Goal: Information Seeking & Learning: Learn about a topic

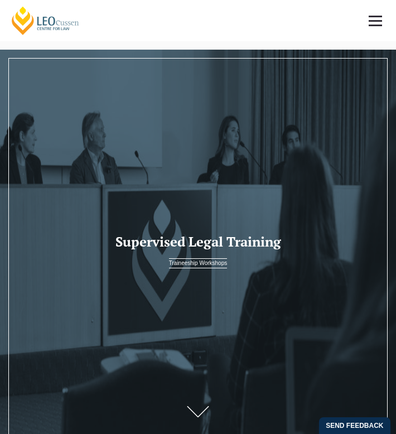
click at [379, 25] on span at bounding box center [374, 26] width 13 height 2
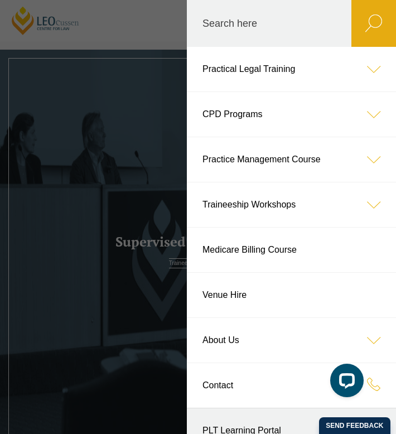
click at [378, 60] on icon at bounding box center [373, 69] width 45 height 45
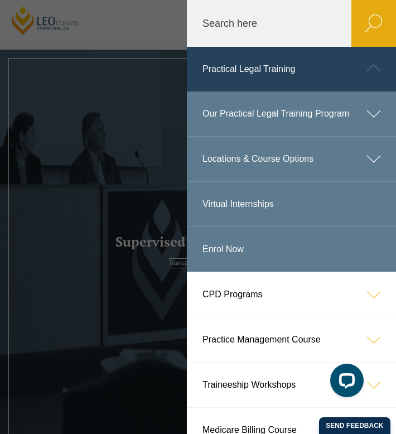
click at [375, 113] on icon at bounding box center [373, 113] width 45 height 45
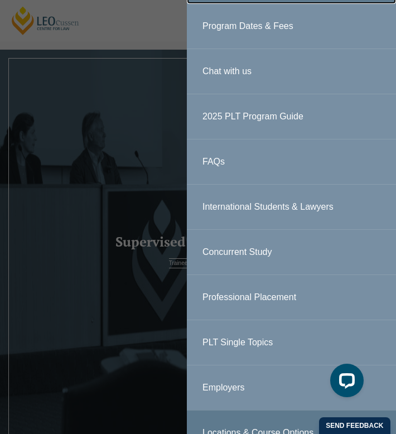
scroll to position [139, 0]
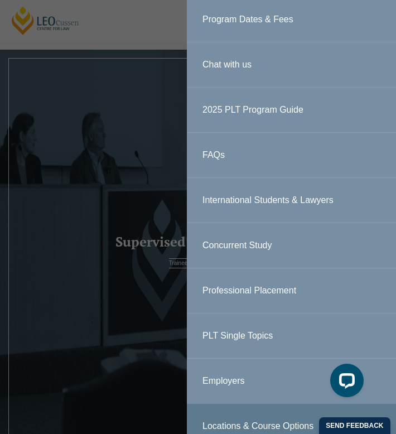
click at [332, 201] on link "International Students & Lawyers" at bounding box center [291, 200] width 209 height 45
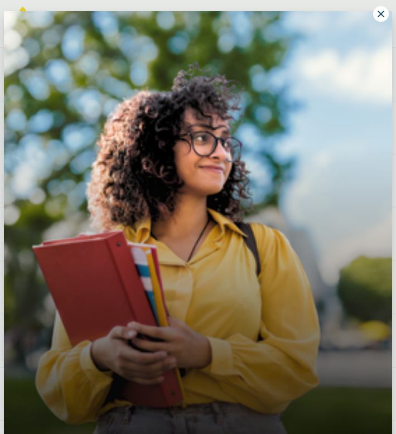
click at [383, 16] on icon at bounding box center [380, 14] width 6 height 6
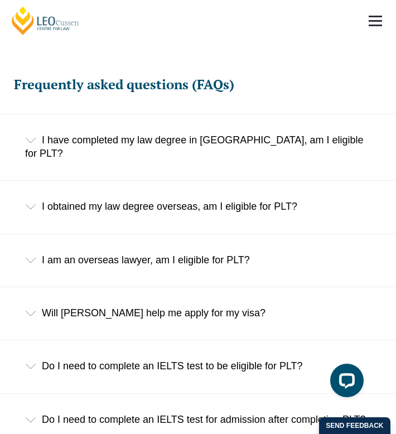
click at [270, 182] on div "I obtained my law degree overseas, am I eligible for PLT?" at bounding box center [198, 207] width 396 height 52
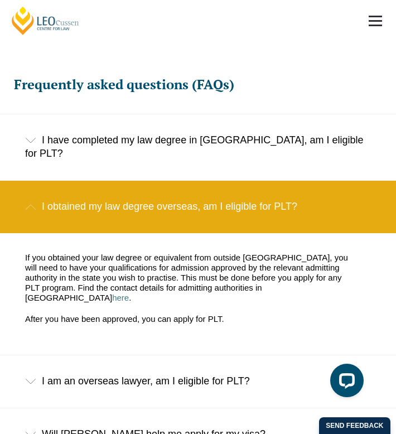
click at [269, 181] on div "I obtained my law degree overseas, am I eligible for PLT?" at bounding box center [198, 207] width 396 height 52
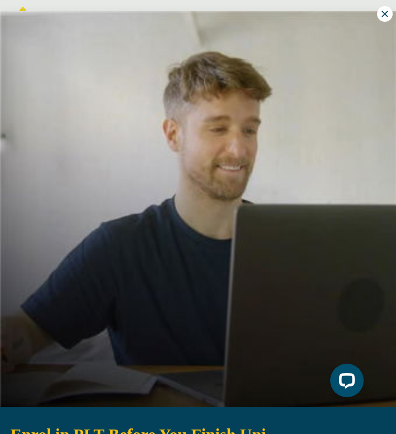
scroll to position [6, 0]
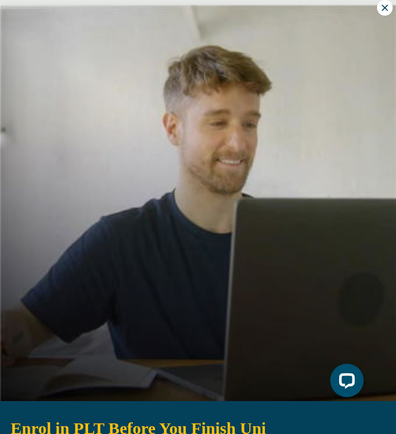
click at [385, 13] on button at bounding box center [385, 8] width 16 height 16
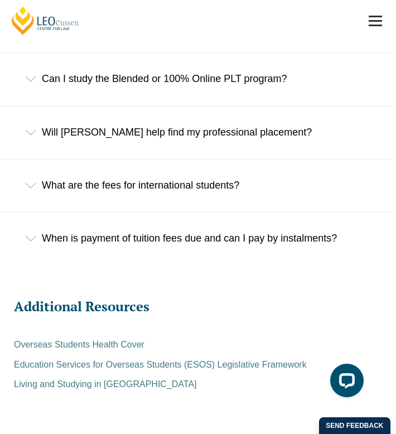
click at [178, 212] on div "When is payment of tuition fees due and can I pay by instalments?" at bounding box center [198, 238] width 396 height 52
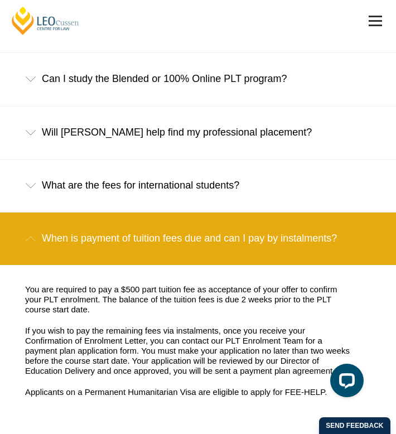
click at [179, 212] on div "When is payment of tuition fees due and can I pay by instalments?" at bounding box center [198, 238] width 396 height 52
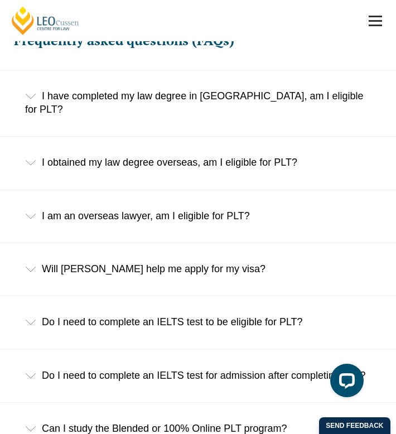
scroll to position [2569, 0]
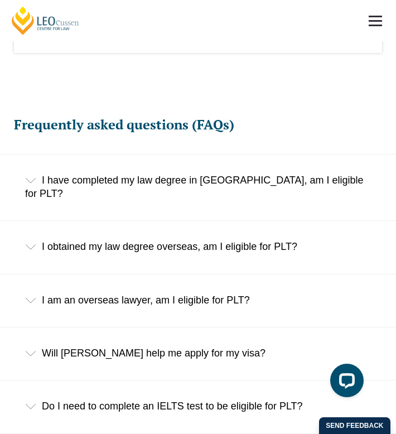
click at [153, 221] on div "I obtained my law degree overseas, am I eligible for PLT?" at bounding box center [198, 247] width 396 height 52
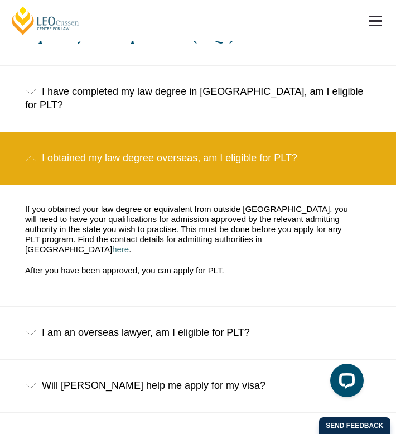
scroll to position [2580, 0]
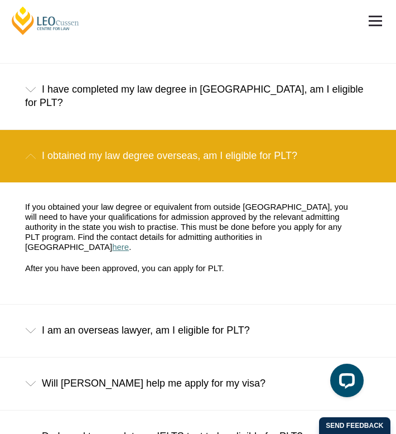
click at [129, 242] on link "here" at bounding box center [120, 246] width 17 height 9
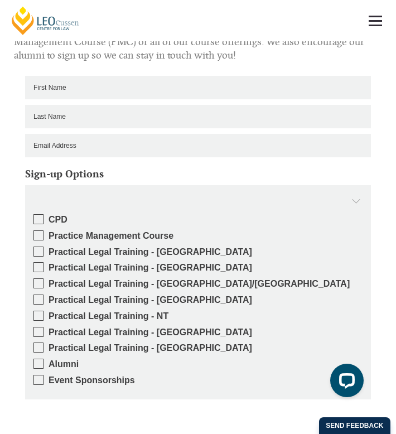
scroll to position [1938, 0]
